Goal: Task Accomplishment & Management: Manage account settings

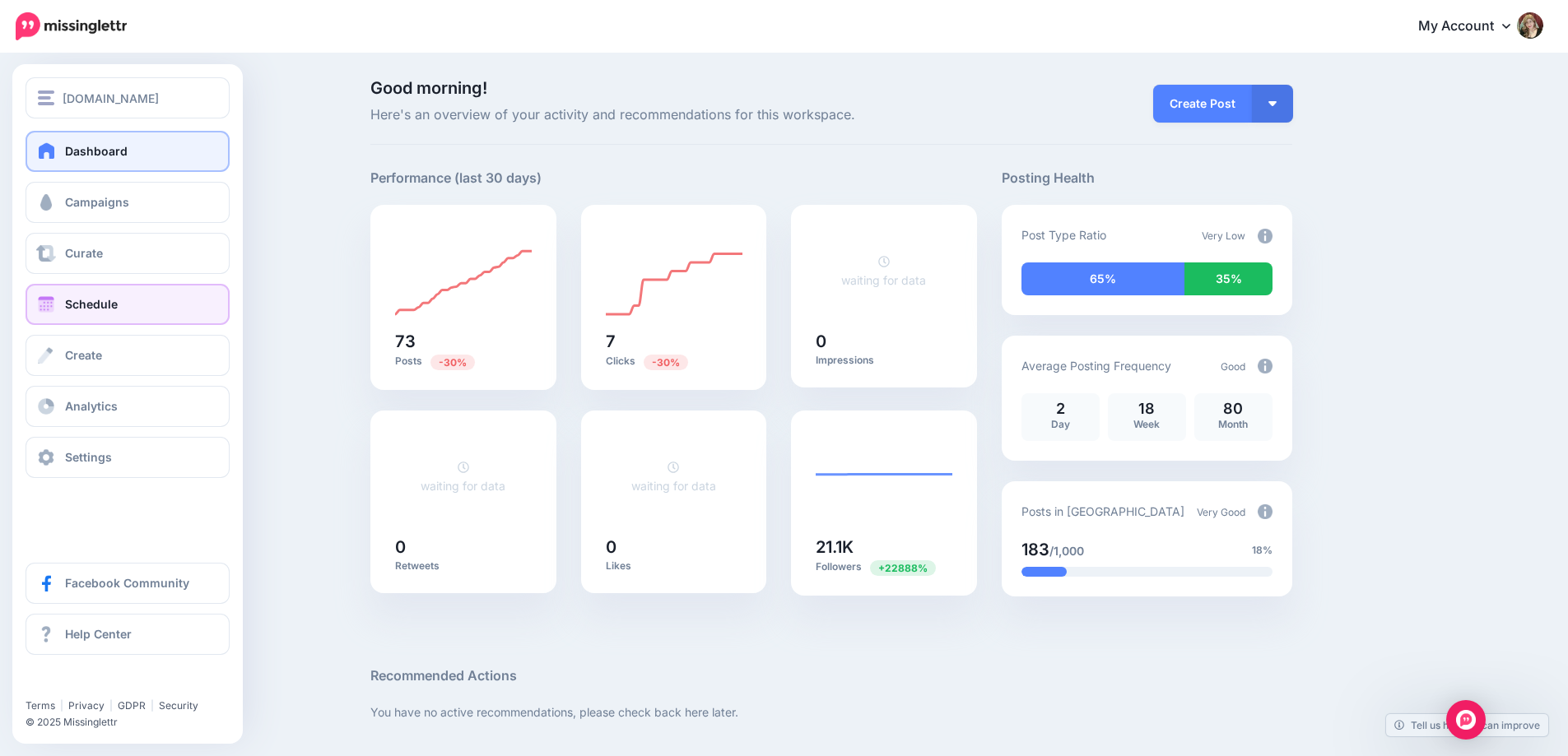
click at [78, 302] on span "Schedule" at bounding box center [91, 304] width 52 height 14
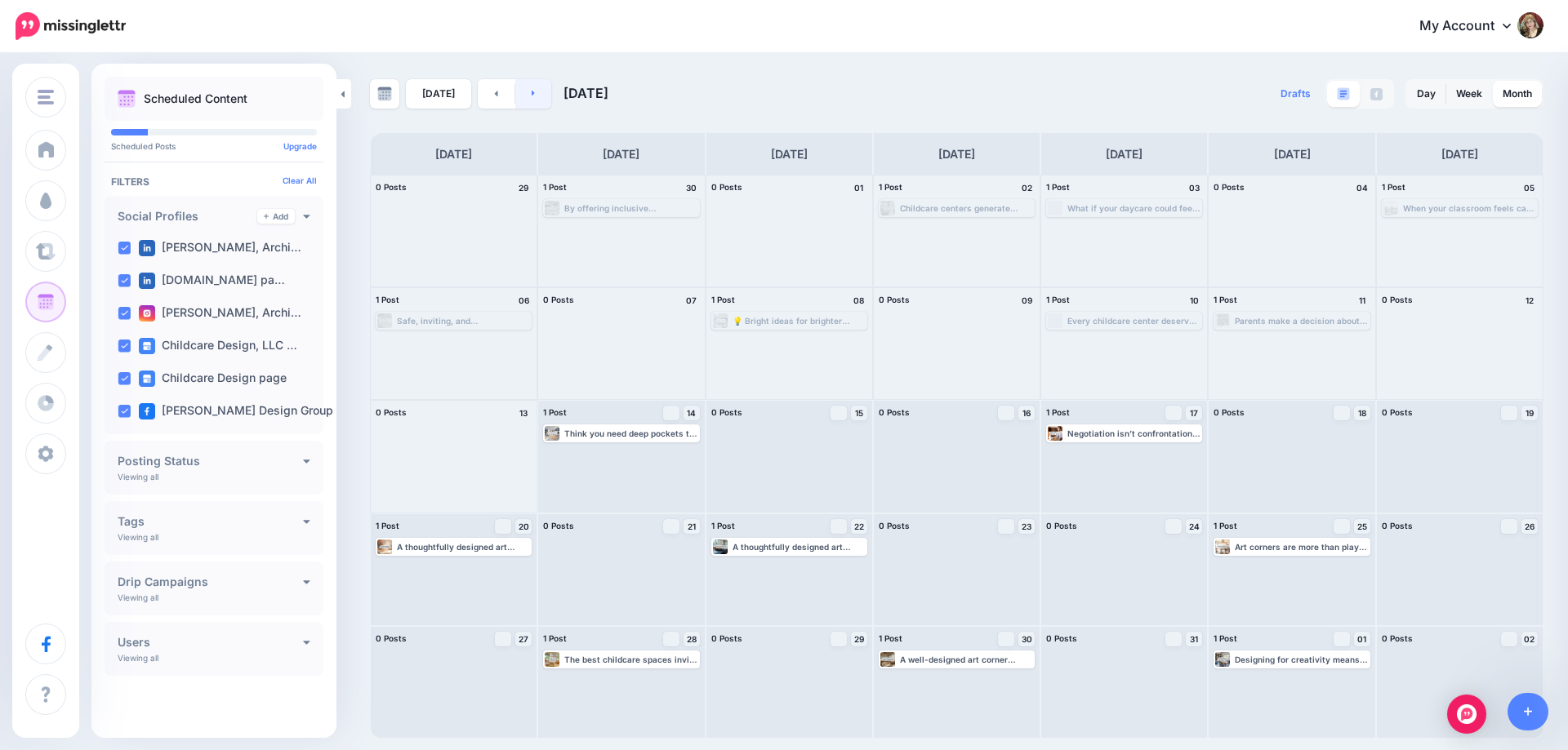
click at [536, 107] on link at bounding box center [534, 93] width 37 height 29
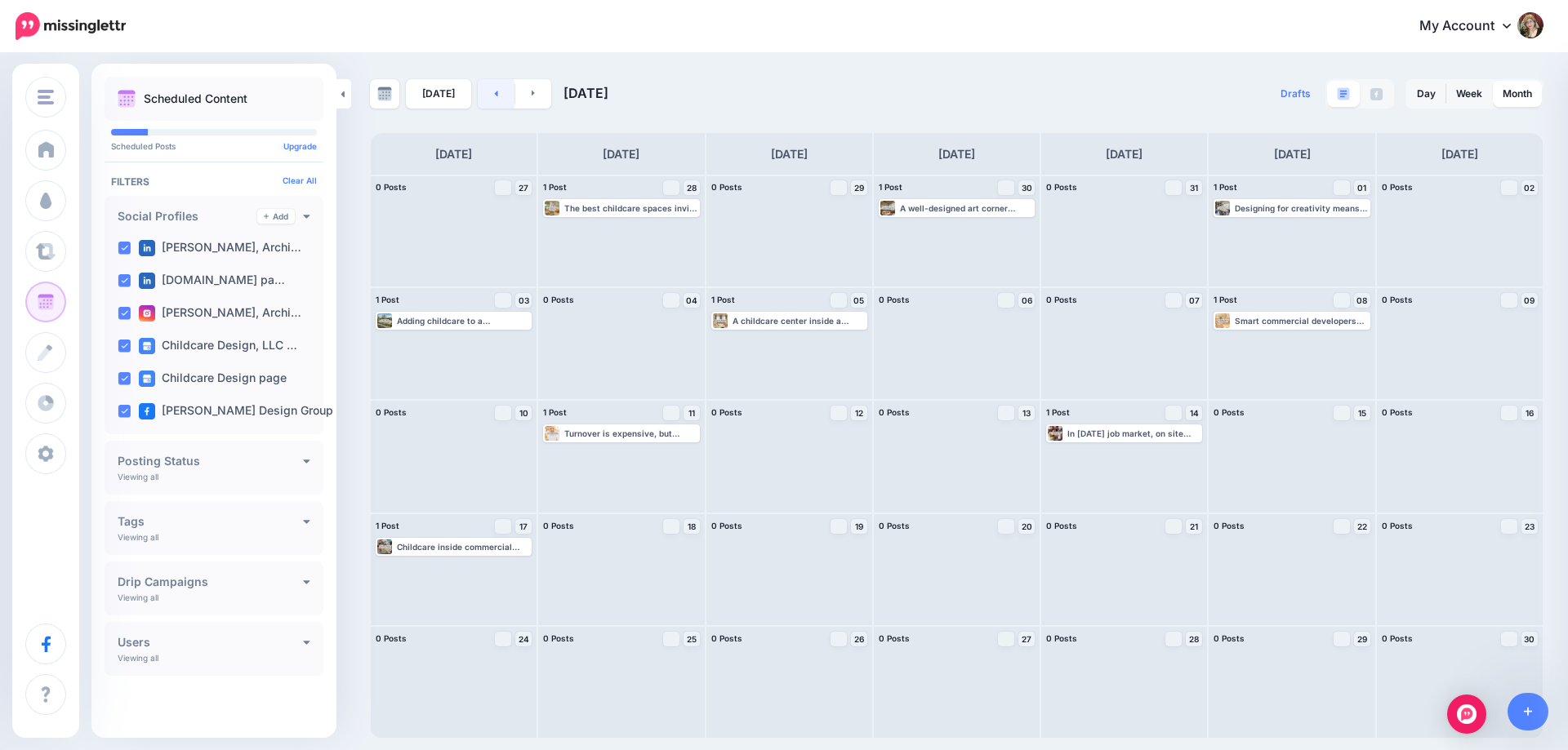
click at [482, 84] on link at bounding box center [497, 93] width 37 height 29
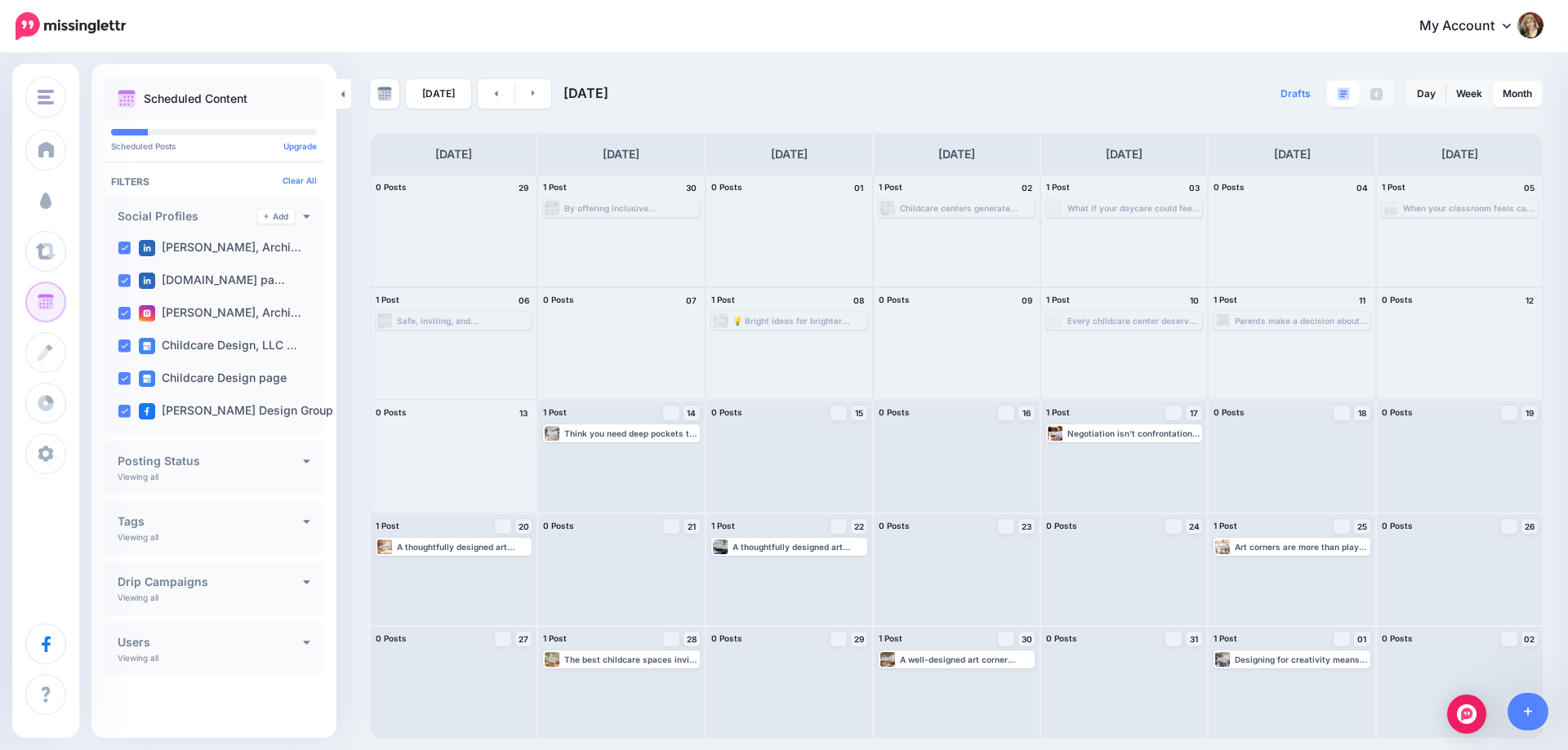
click at [95, 195] on span "Campaigns" at bounding box center [96, 201] width 63 height 14
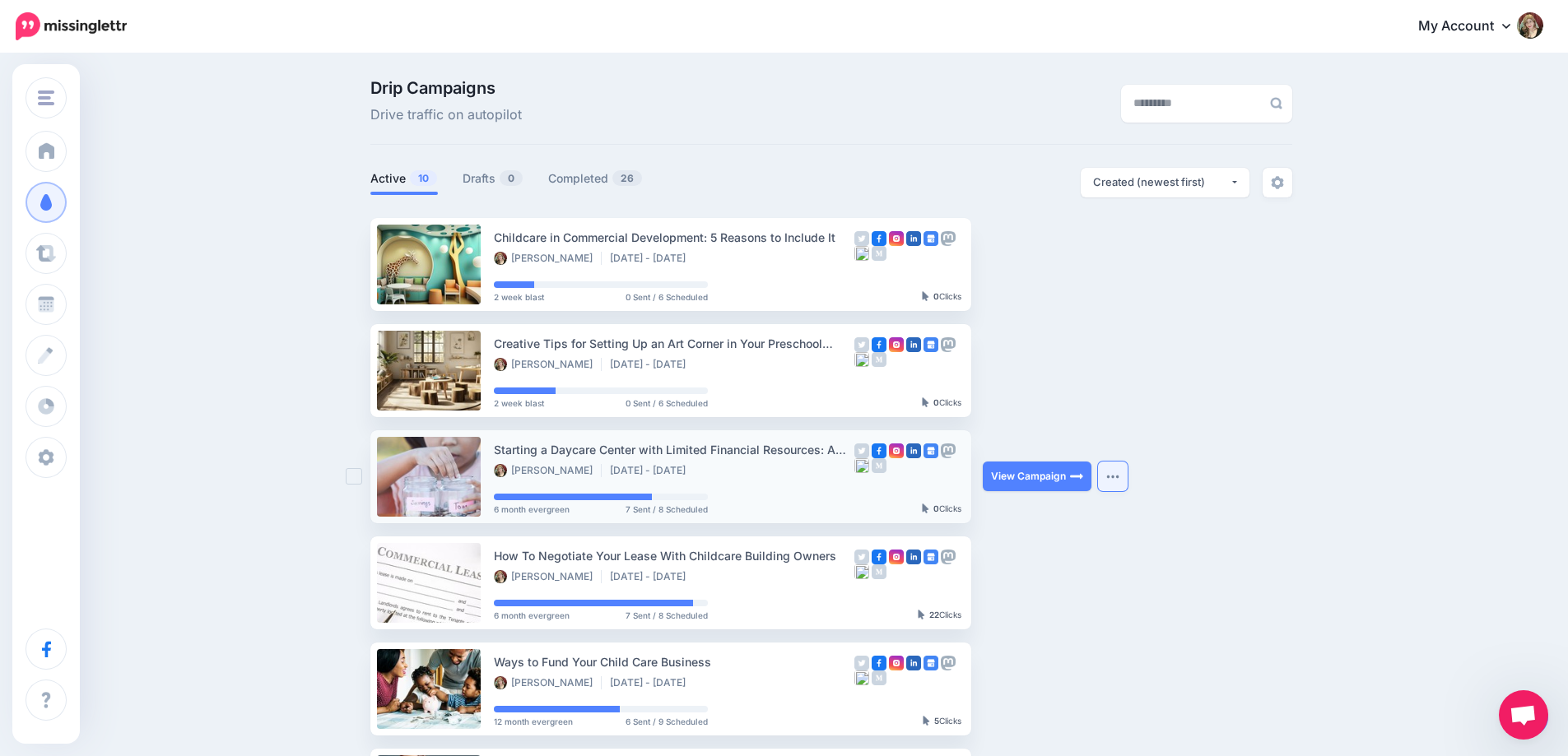
click at [1111, 480] on button "button" at bounding box center [1112, 476] width 29 height 29
click at [1191, 572] on ul "Childcare in Commercial Development: 5 Reasons to Include It Zelle Bonita Nov 4…" at bounding box center [831, 743] width 922 height 1049
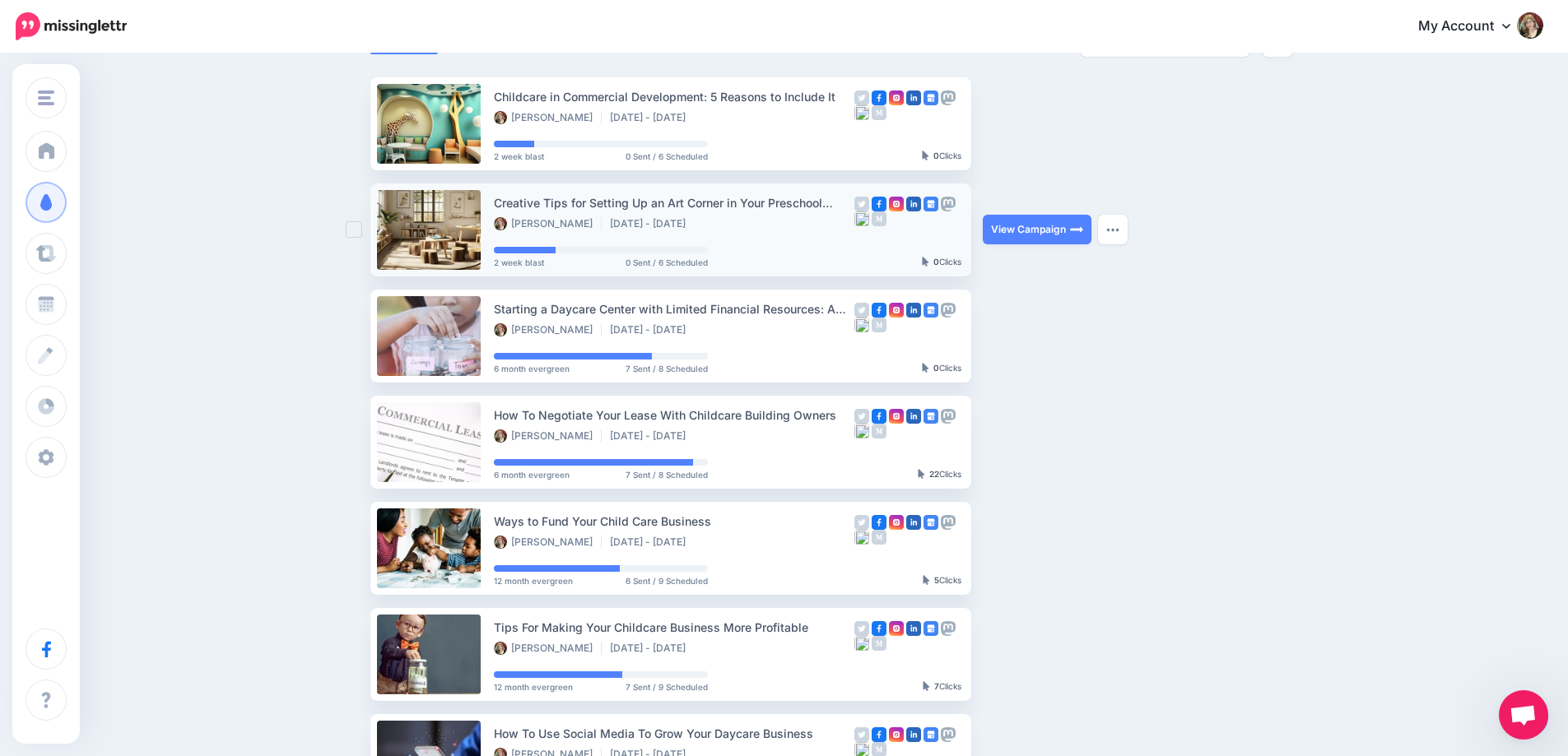
scroll to position [99, 0]
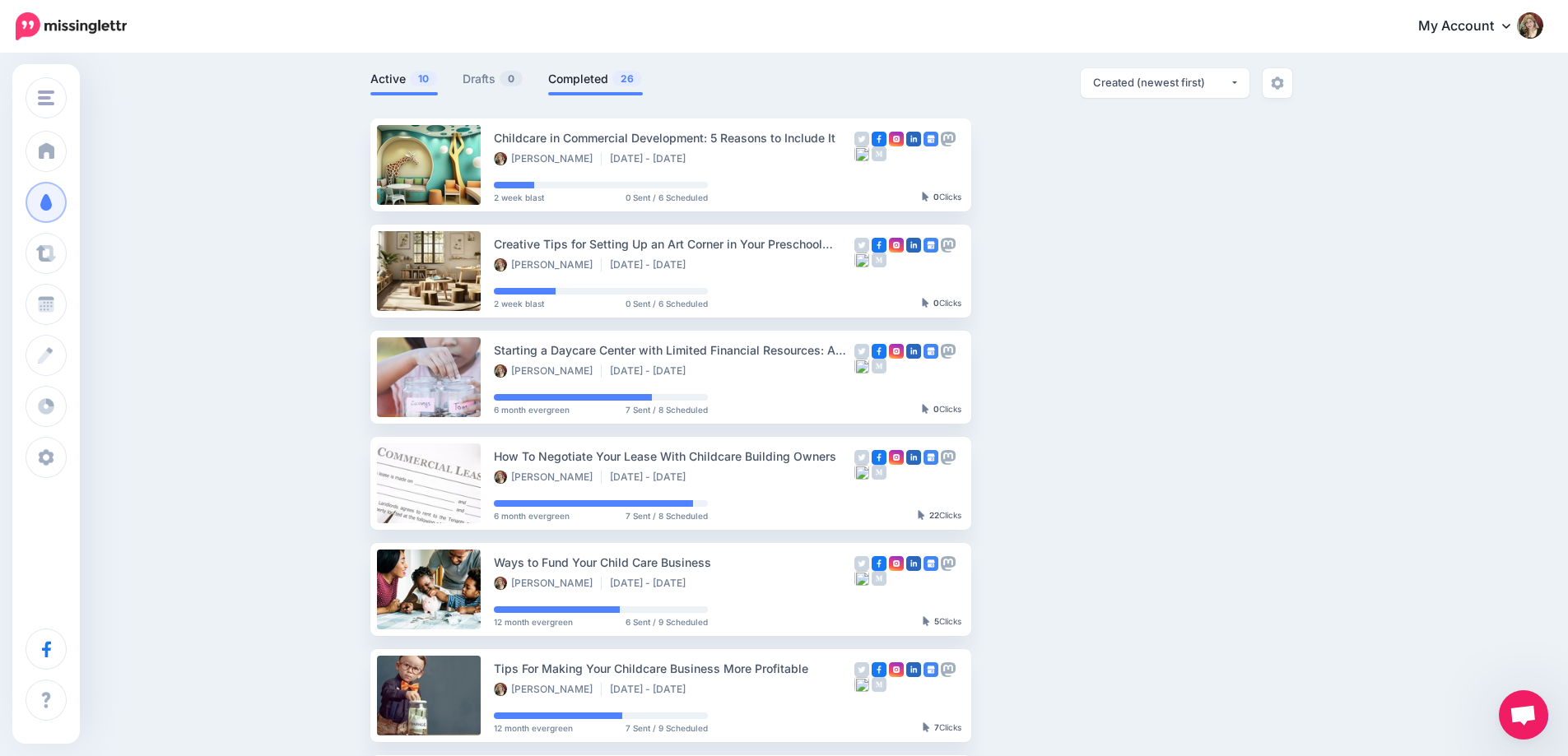
click at [592, 74] on link "Completed 26" at bounding box center [595, 79] width 95 height 20
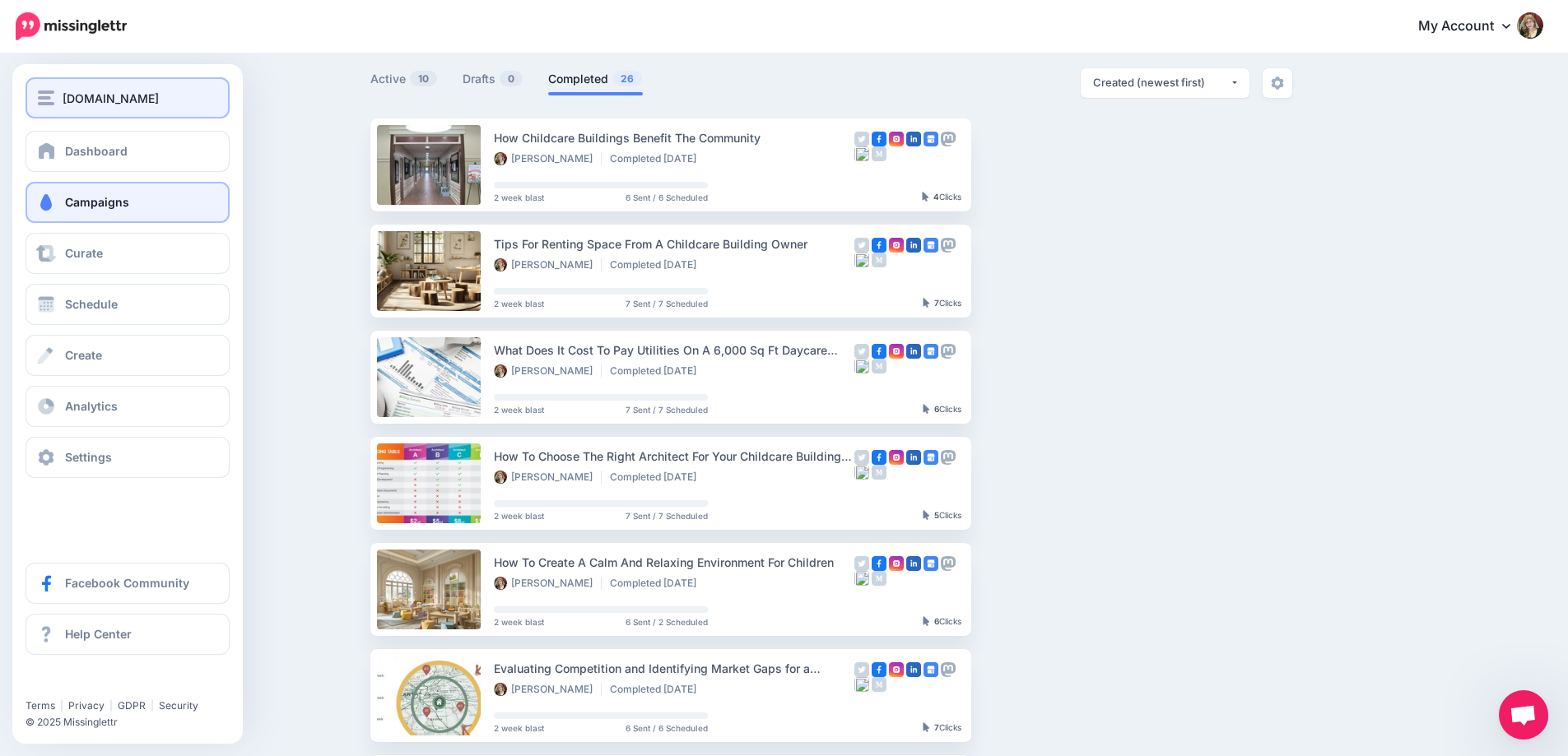
click at [107, 95] on span "[DOMAIN_NAME]" at bounding box center [110, 98] width 97 height 19
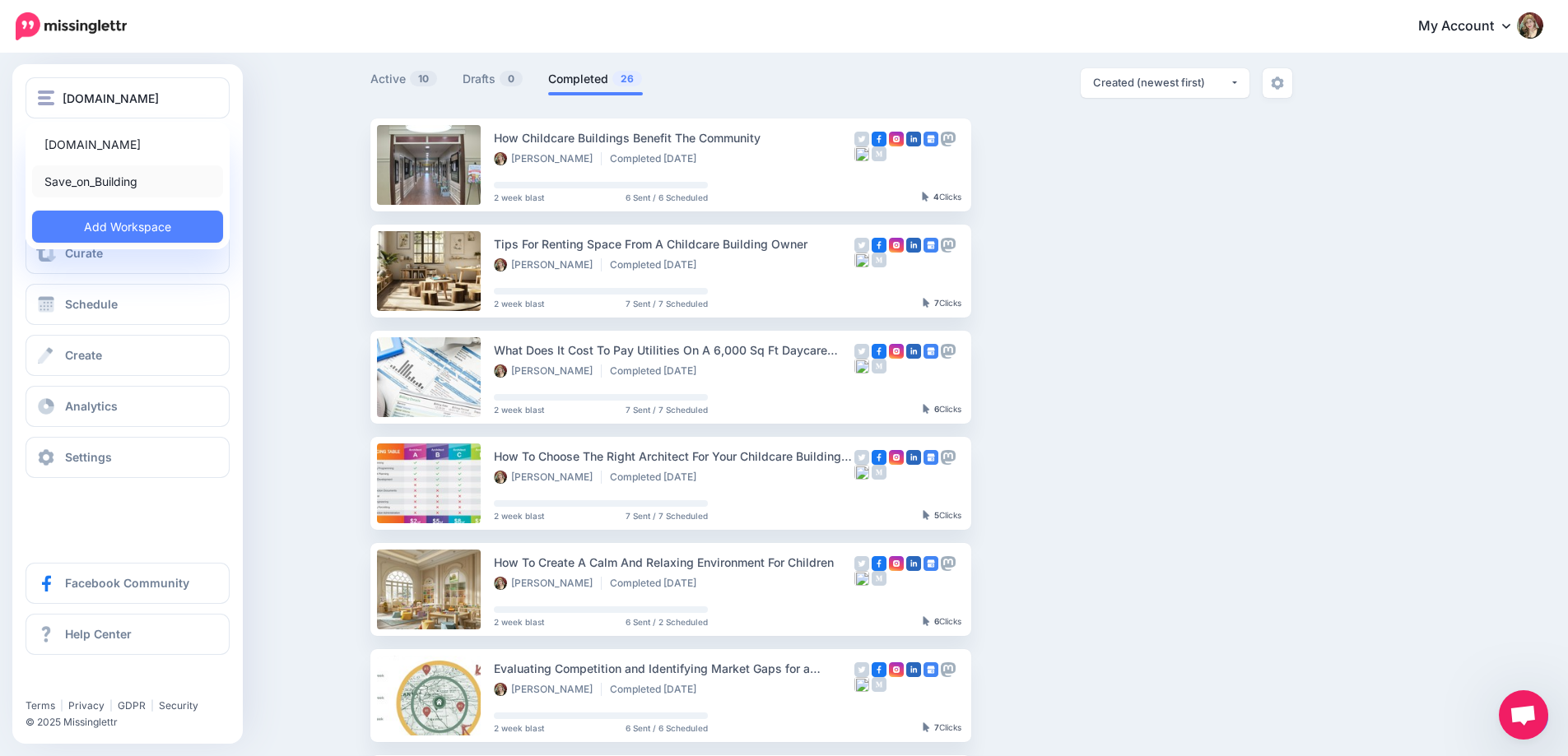
click at [156, 192] on link "Save_on_Building" at bounding box center [127, 181] width 191 height 32
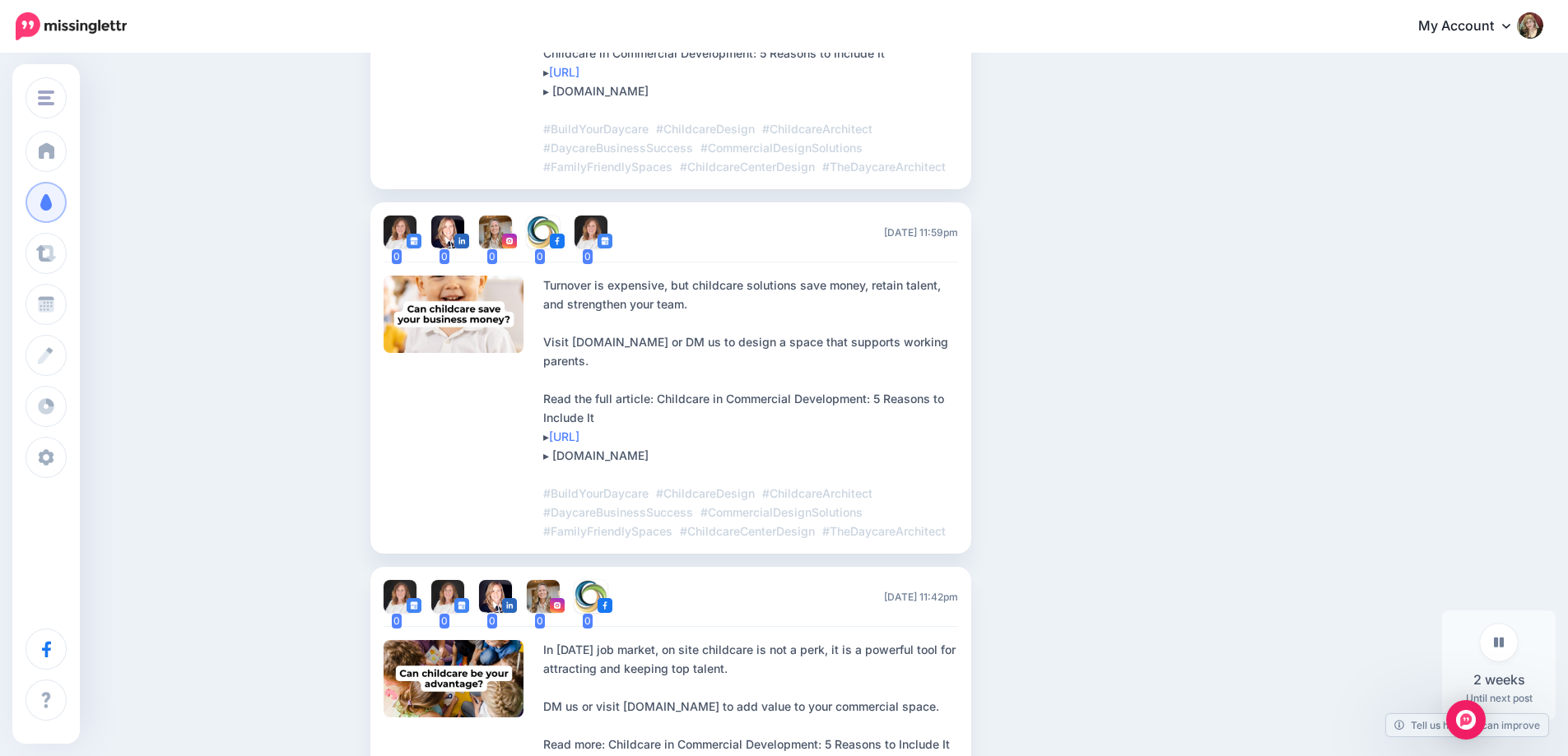
scroll to position [1989, 0]
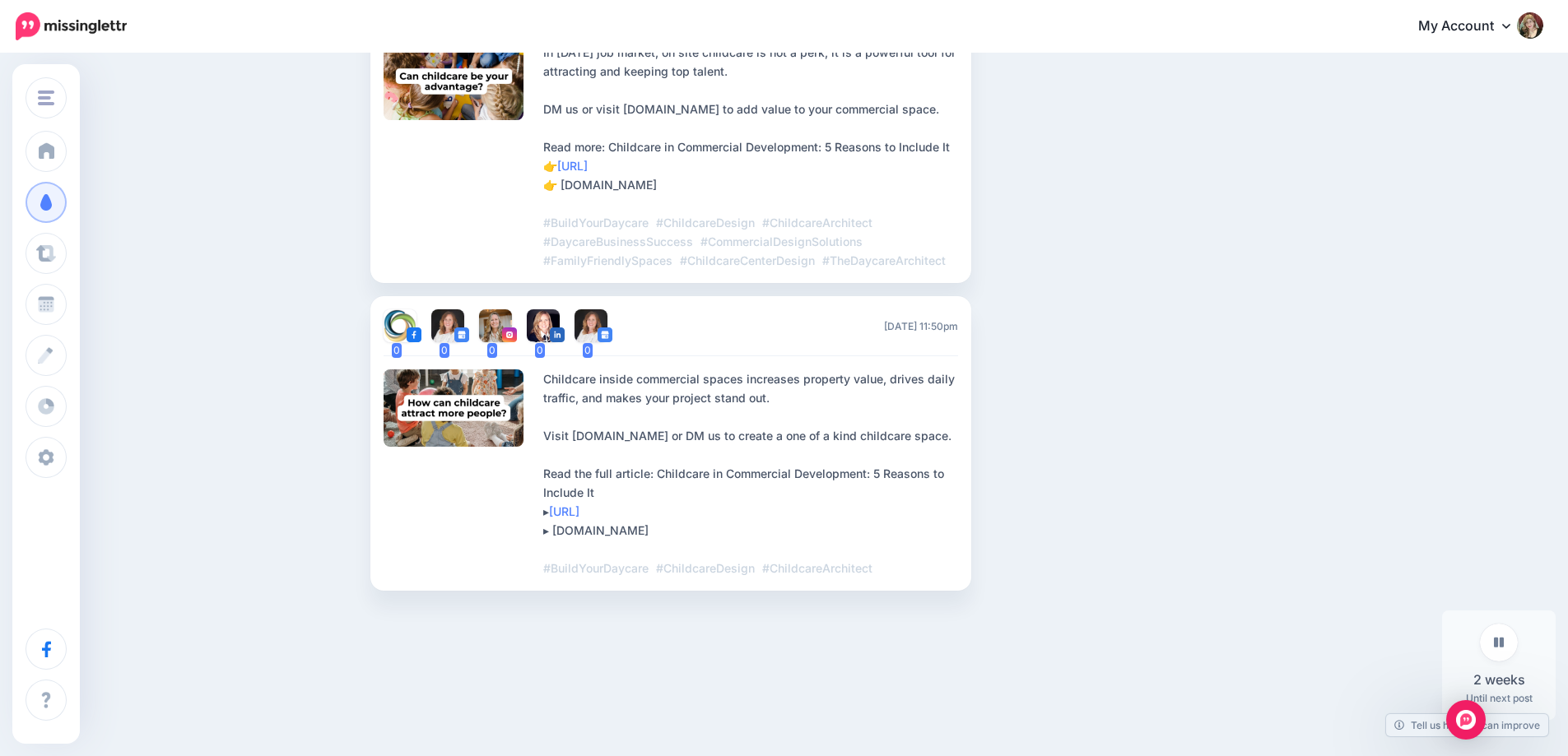
drag, startPoint x: 1156, startPoint y: 575, endPoint x: 1147, endPoint y: 567, distance: 12.0
click at [1103, 429] on div "Edit Delete Post" at bounding box center [1044, 444] width 123 height 295
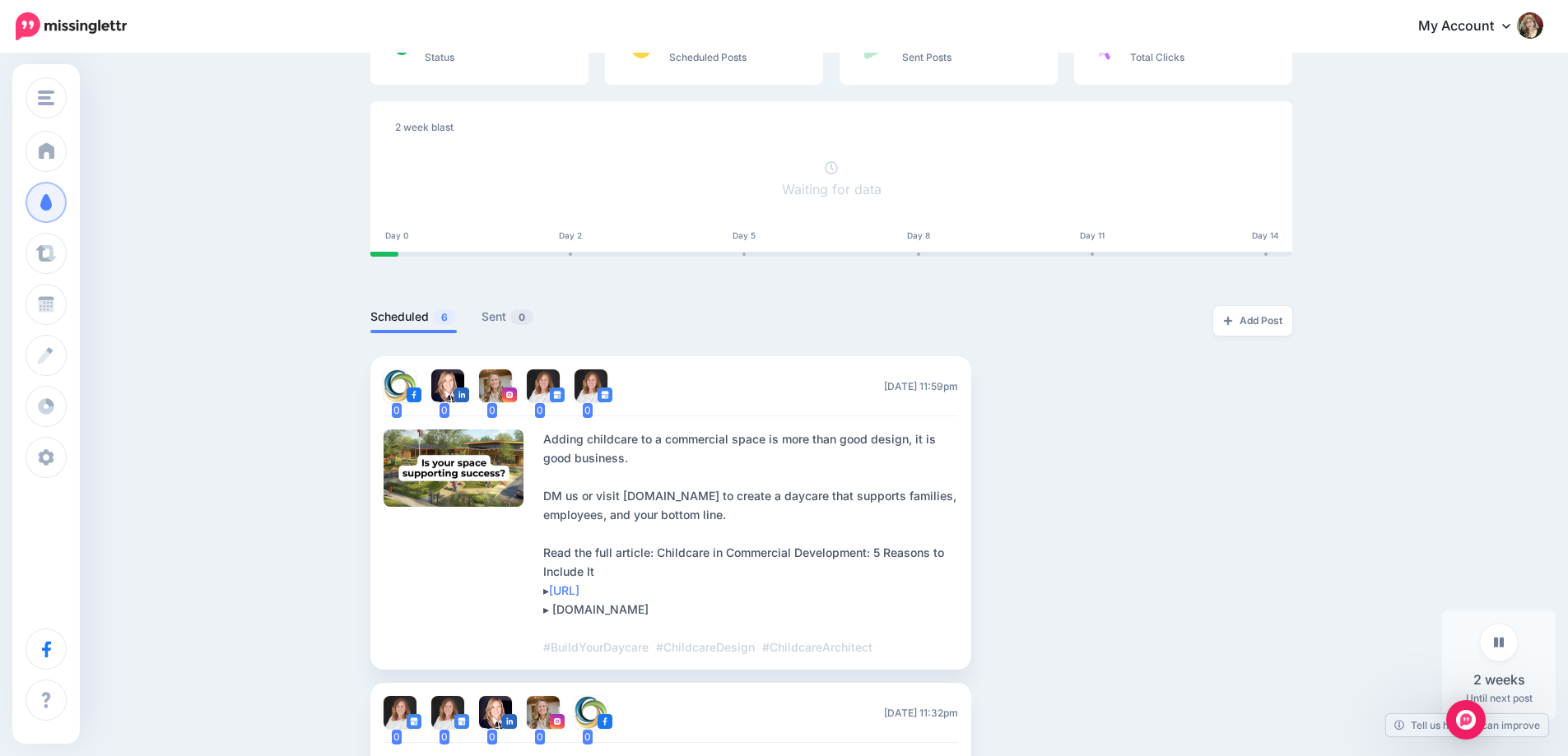
scroll to position [165, 0]
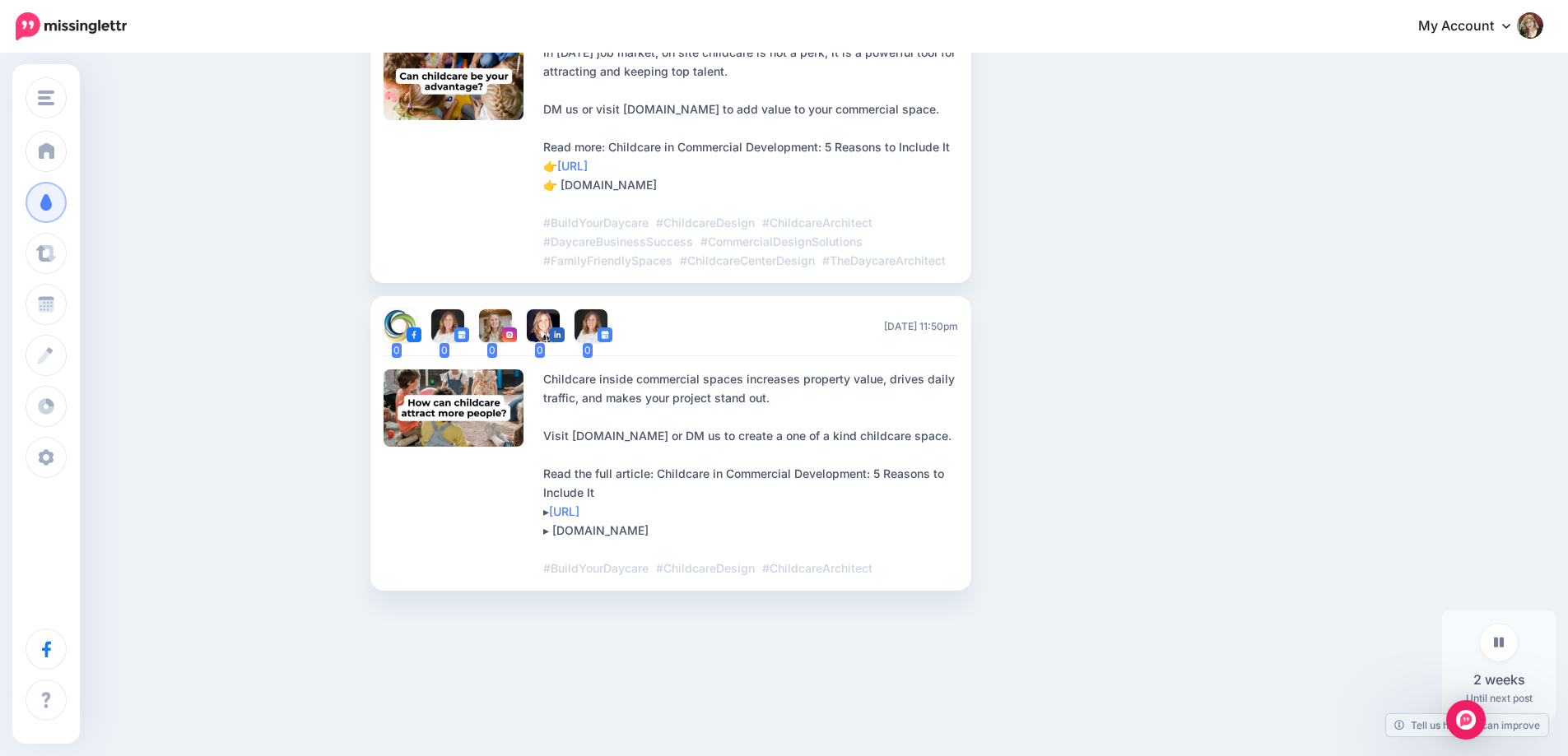
scroll to position [1989, 0]
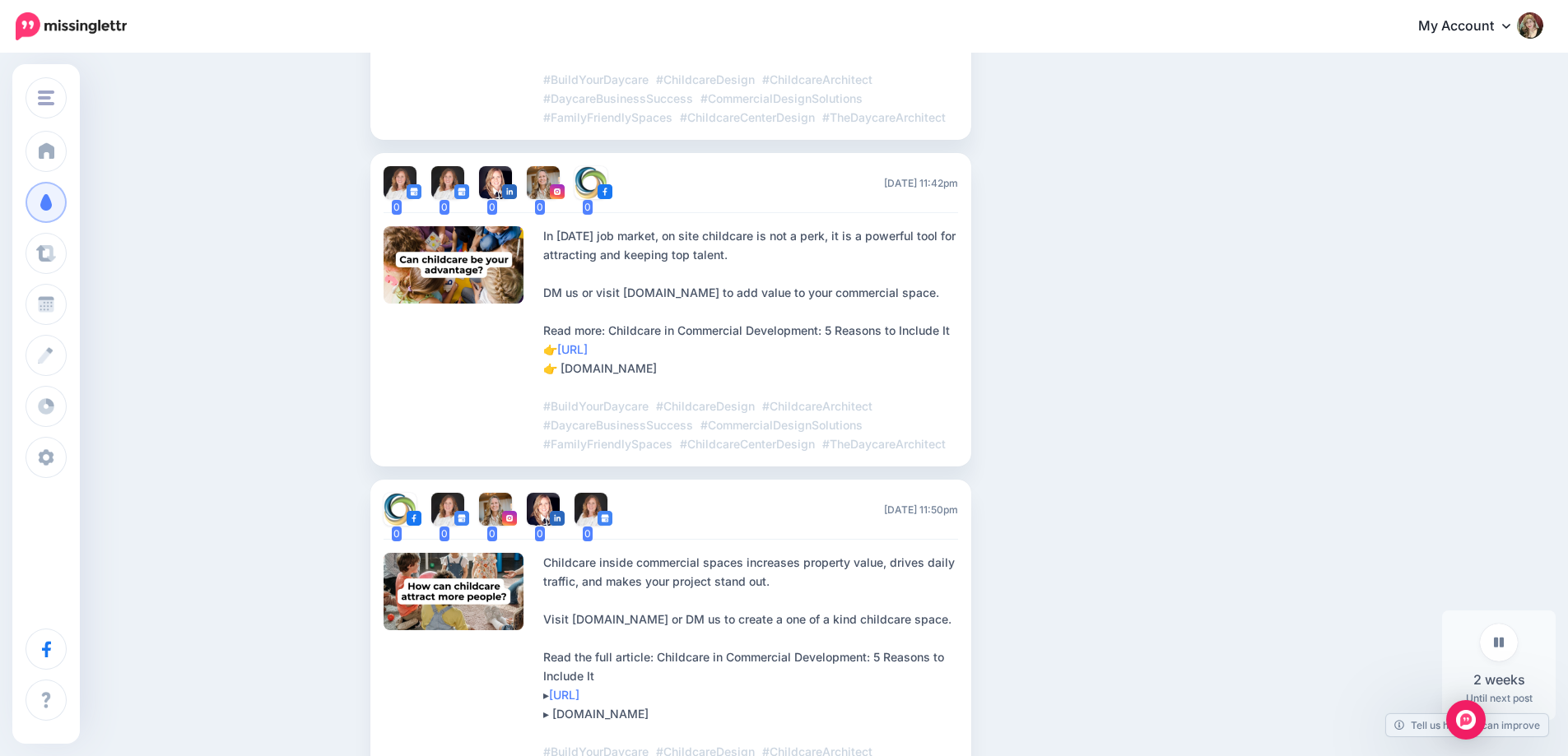
scroll to position [1743, 0]
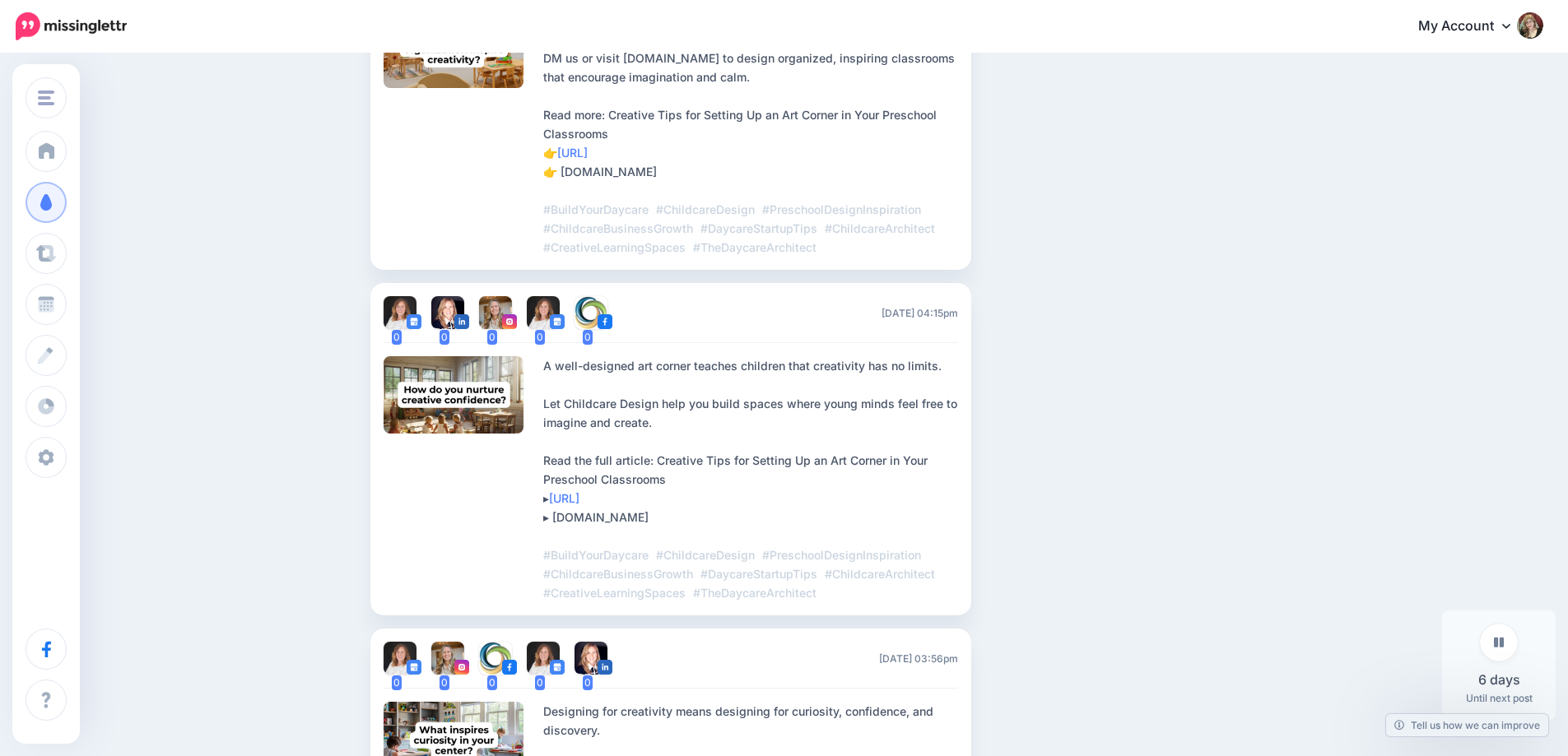
scroll to position [1913, 0]
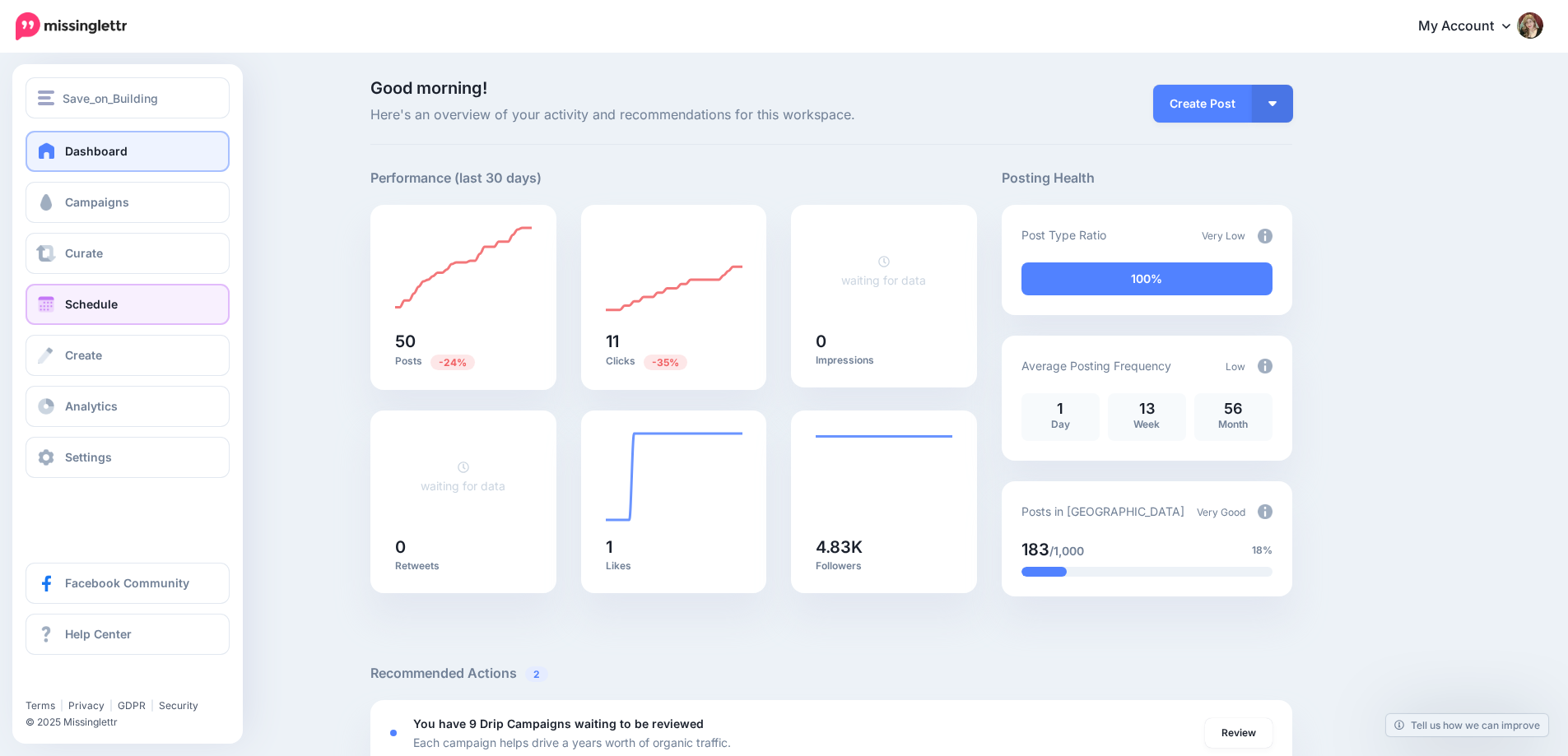
click at [93, 299] on span "Schedule" at bounding box center [91, 304] width 52 height 14
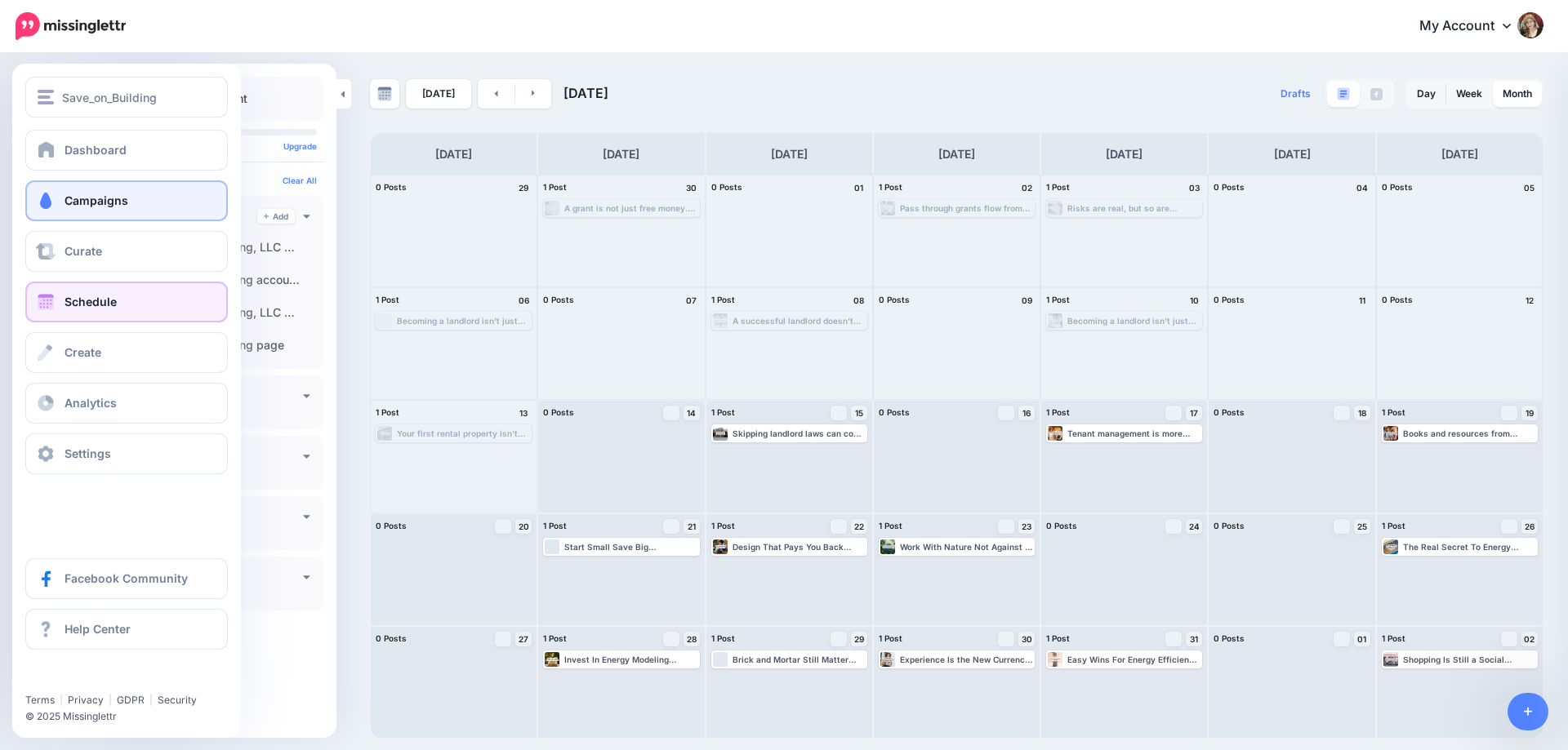
click at [102, 196] on span "Campaigns" at bounding box center [96, 201] width 63 height 14
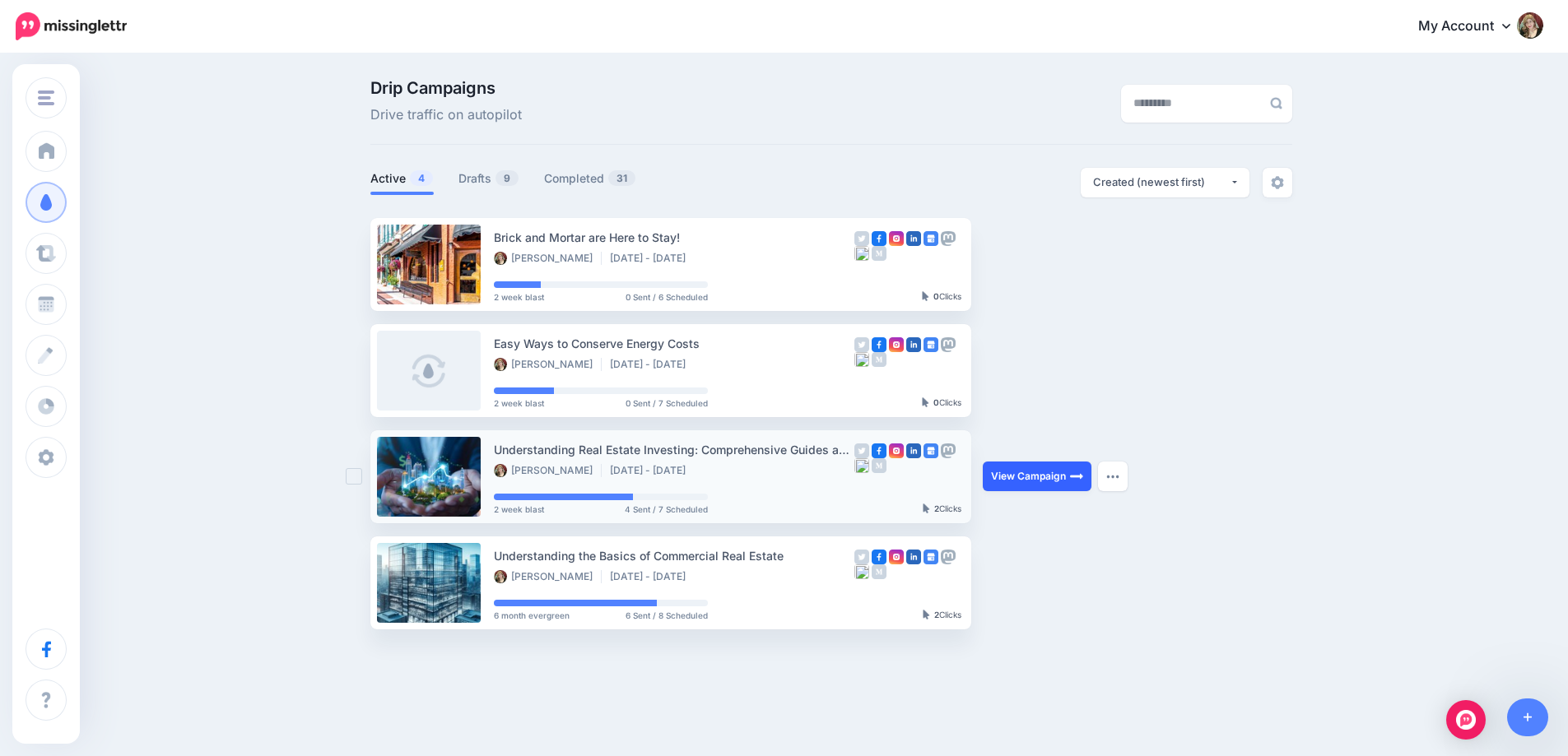
click at [1018, 470] on link "View Campaign" at bounding box center [1036, 476] width 108 height 29
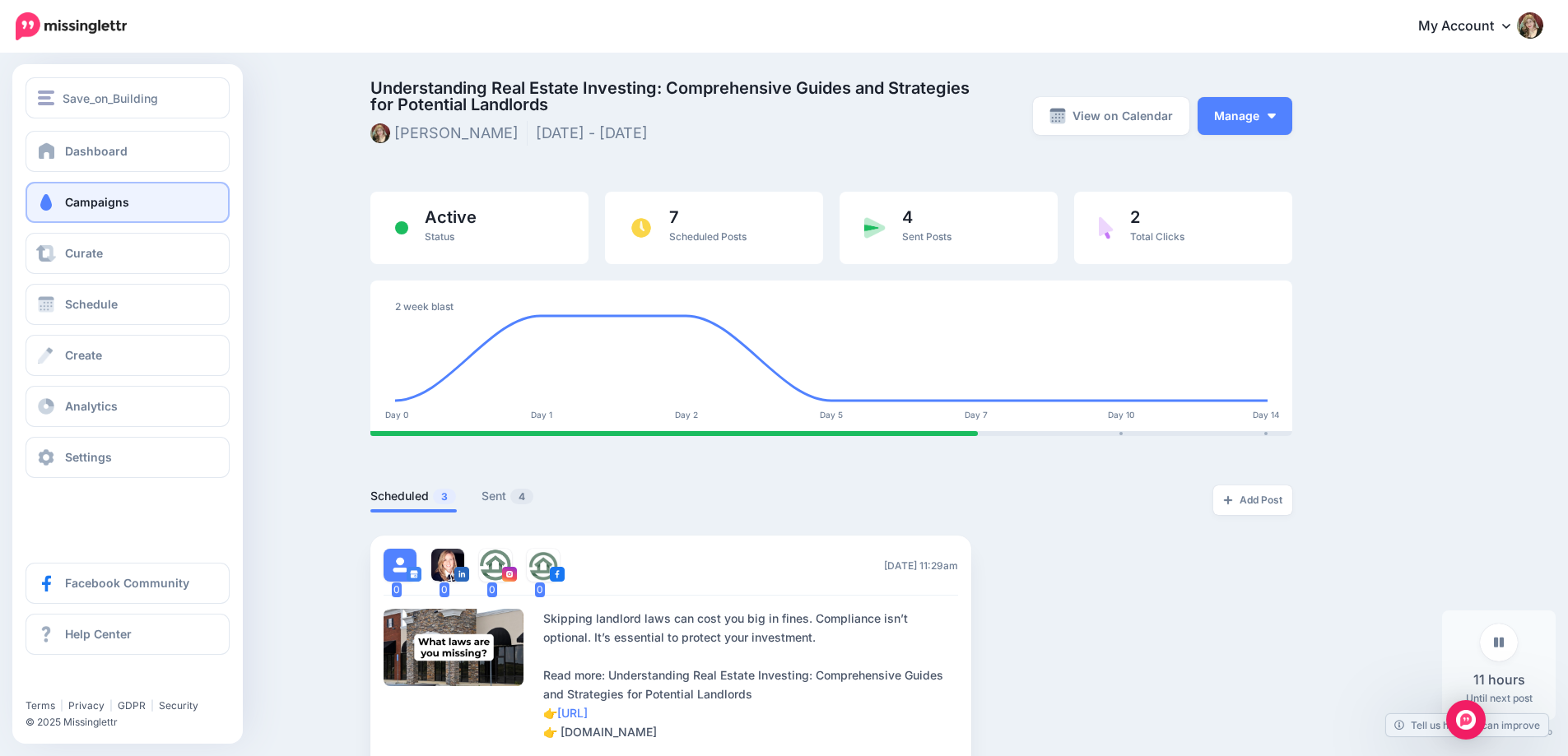
click at [87, 199] on span "Campaigns" at bounding box center [97, 202] width 64 height 14
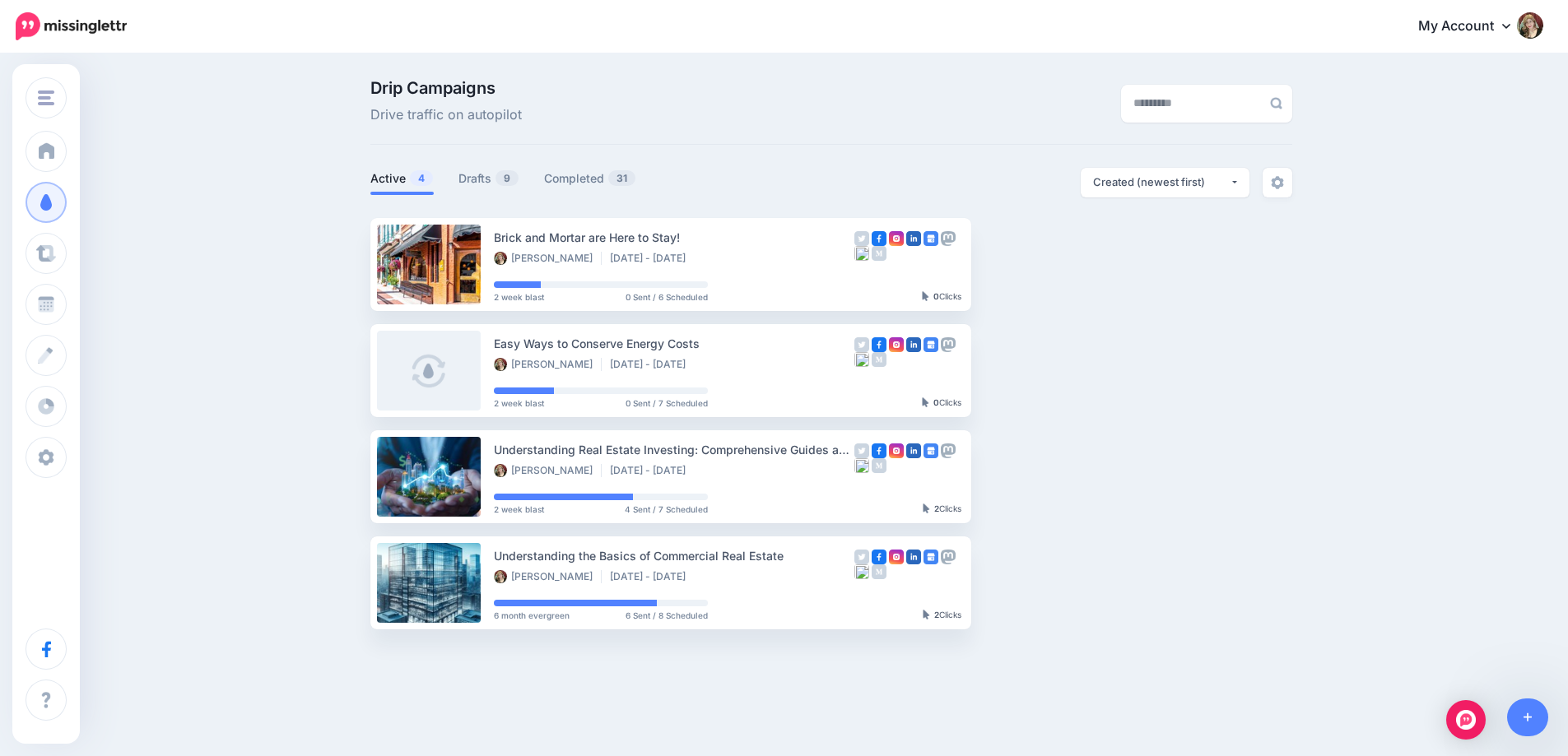
click at [1118, 519] on ul "Brick and Mortar are Here to Stay! Zelle Bonita Oct 30 - Nov 12 2025 2 week bla…" at bounding box center [831, 424] width 922 height 412
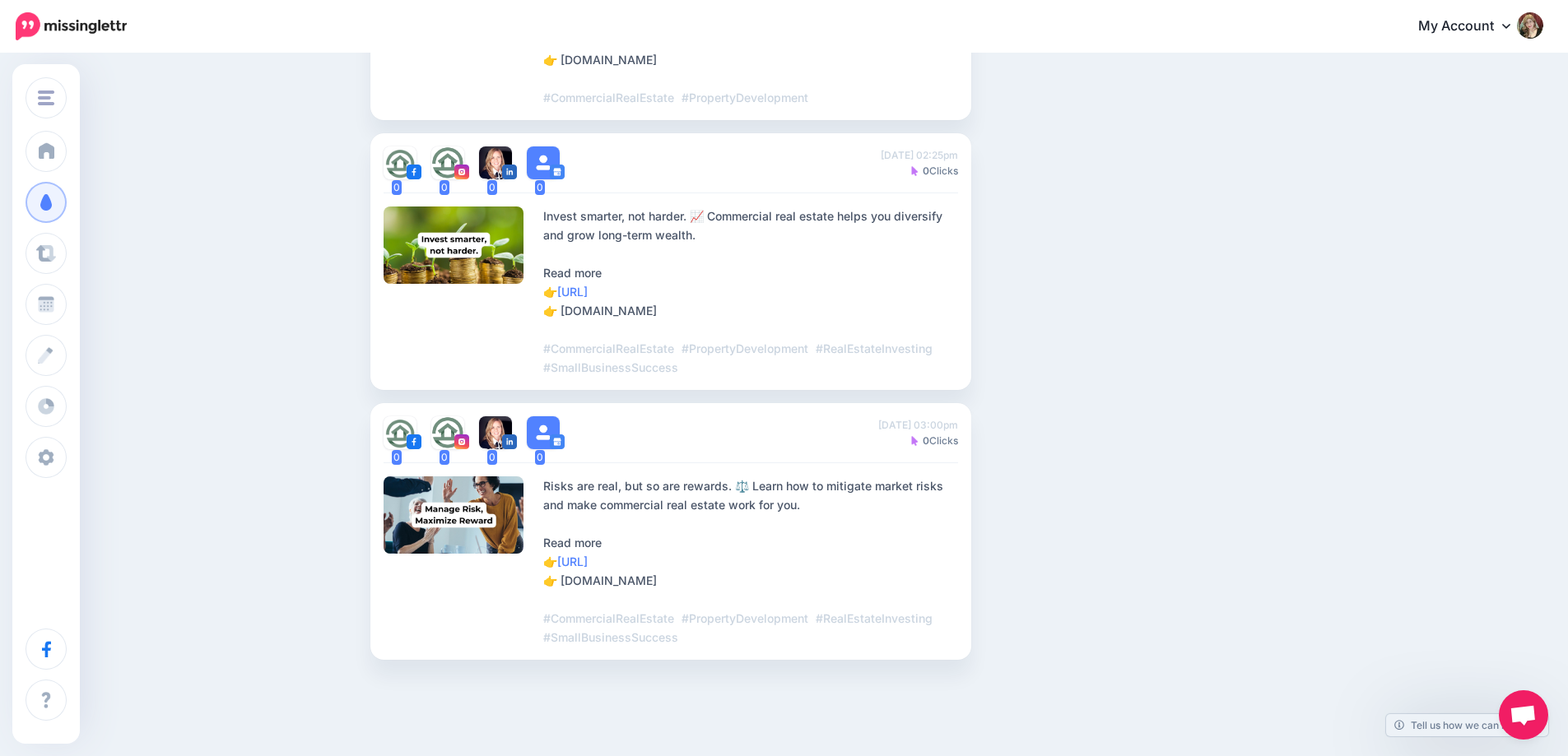
scroll to position [1535, 0]
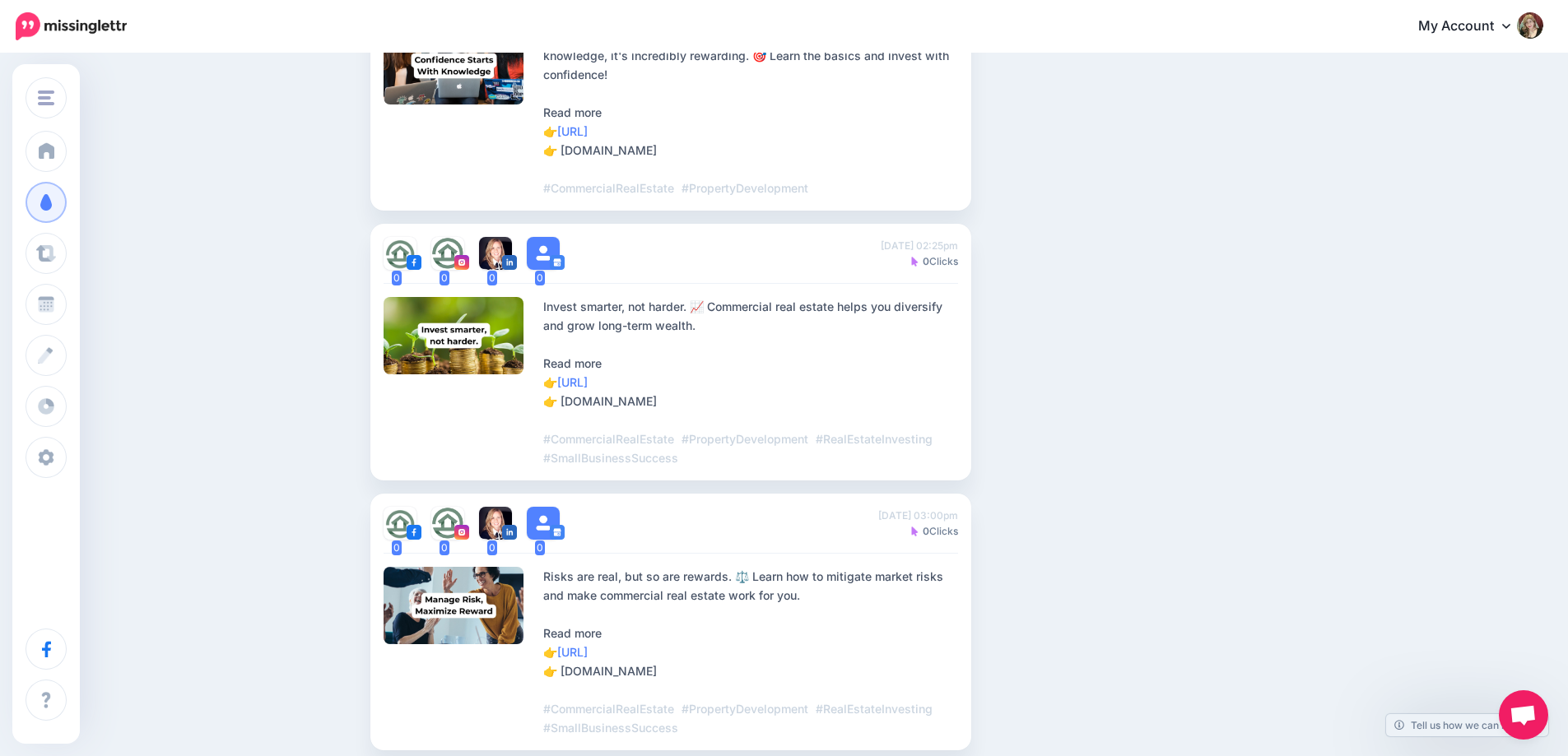
scroll to position [1288, 0]
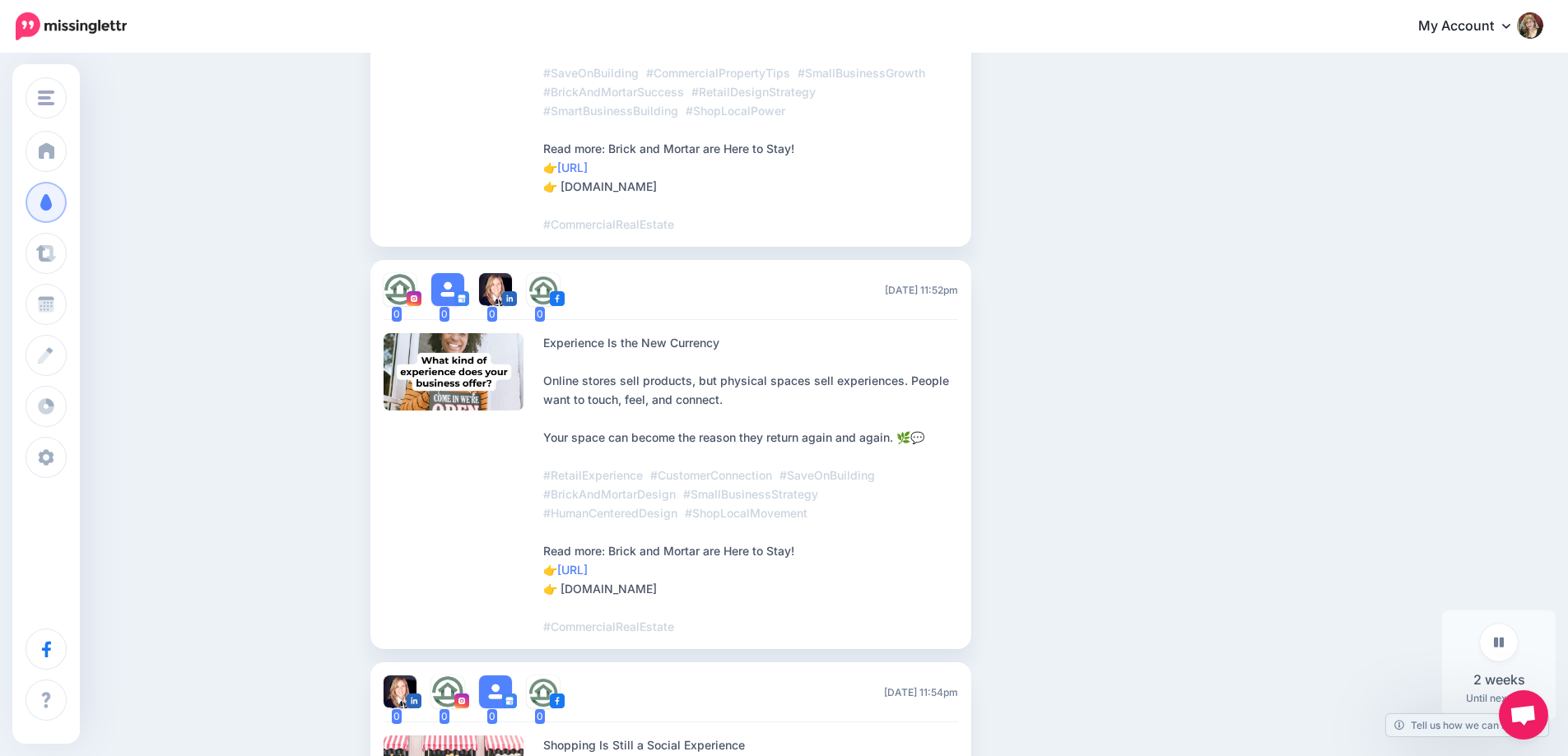
scroll to position [2217, 0]
